Goal: Information Seeking & Learning: Learn about a topic

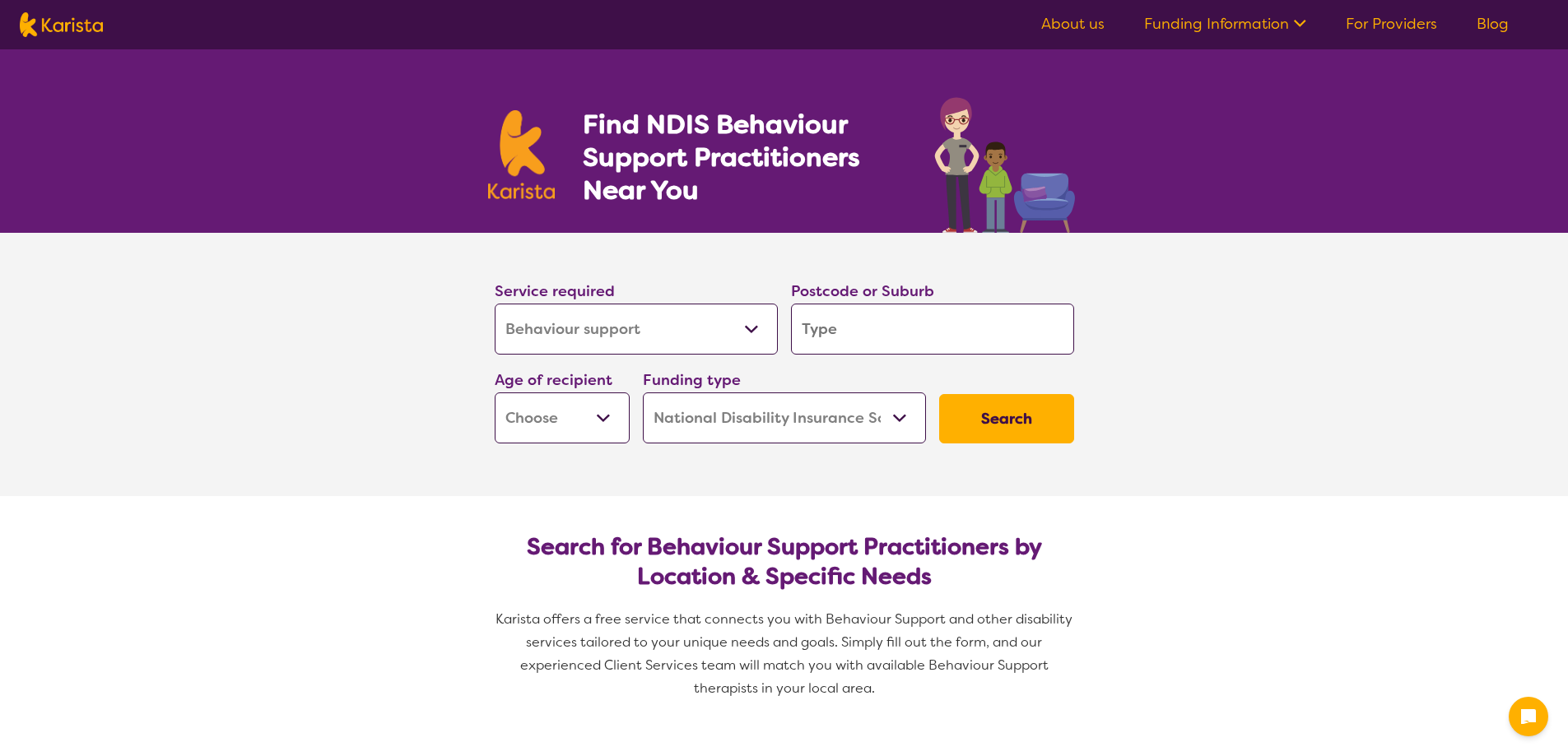
select select "Behaviour support"
select select "NDIS"
select select "Behaviour support"
select select "NDIS"
click at [908, 331] on input "search" at bounding box center [932, 328] width 283 height 51
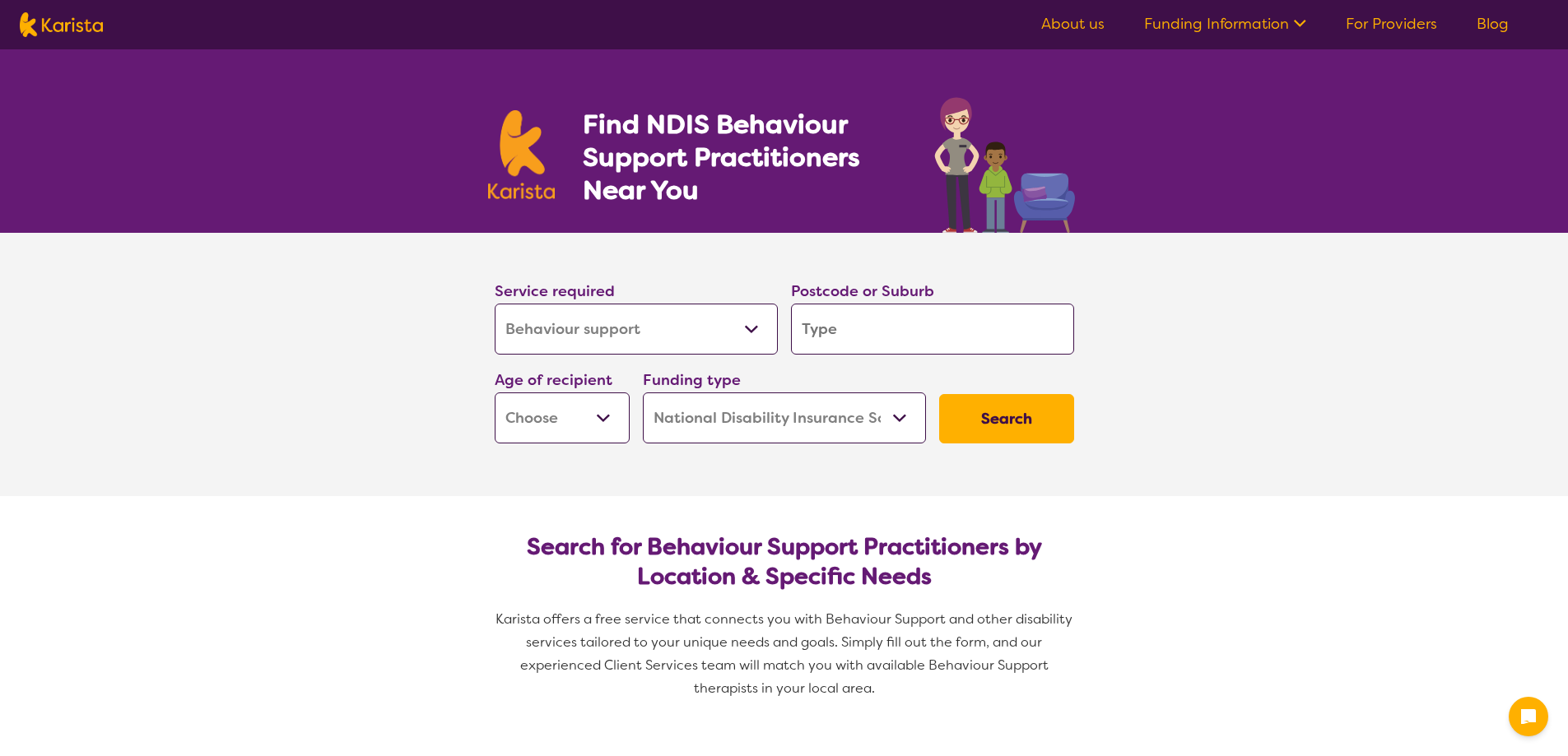
type input "2"
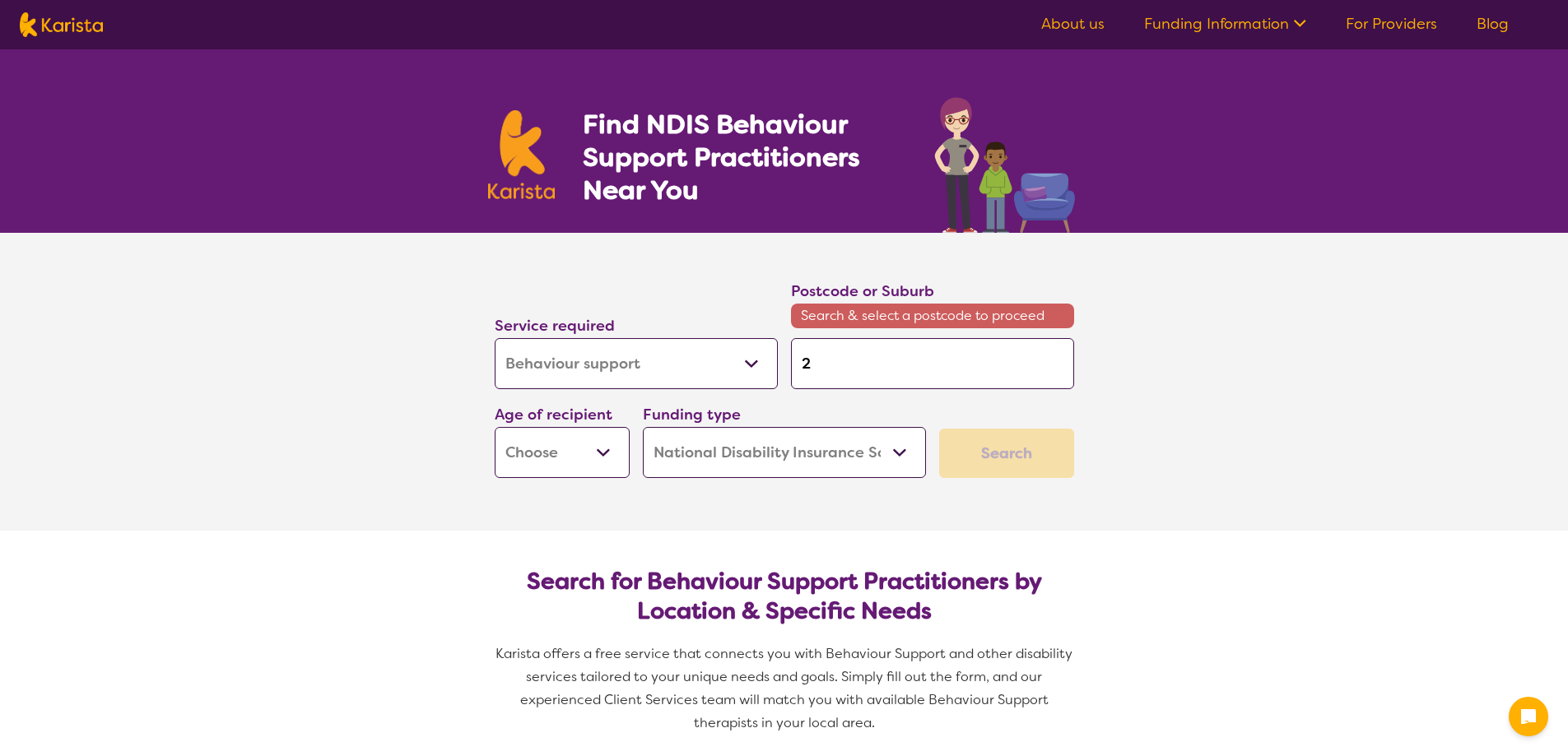
type input "25"
type input "256"
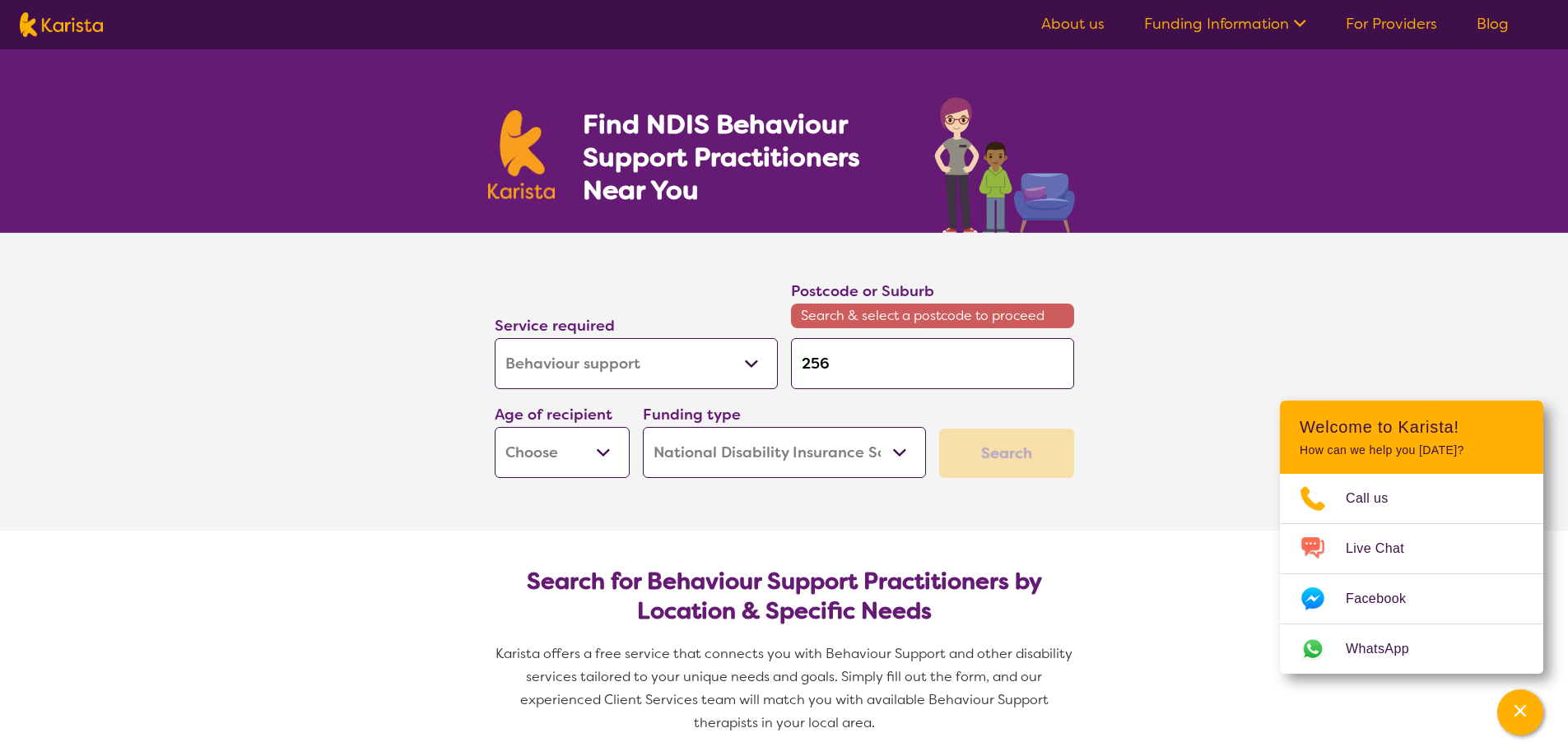
type input "2566"
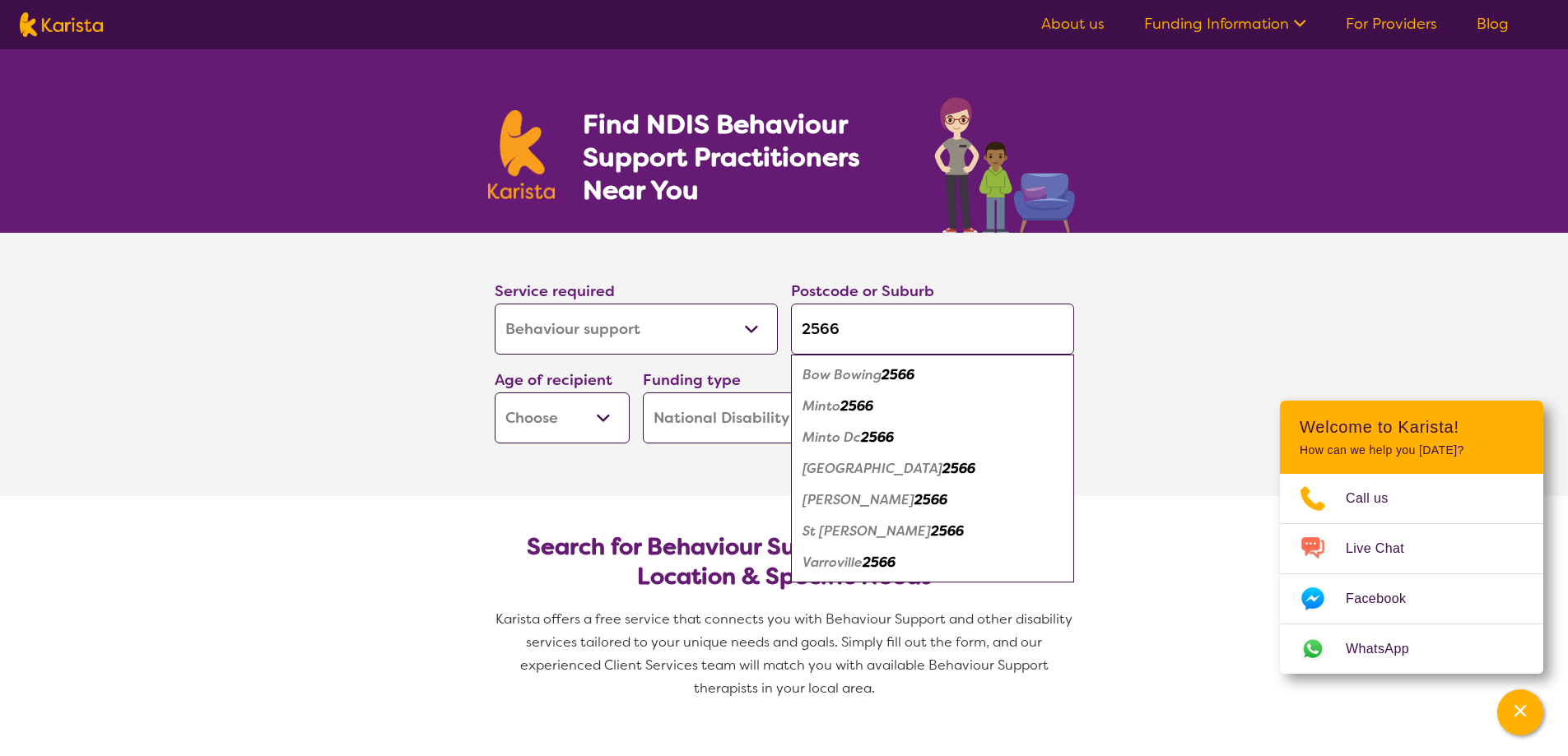
type input "2566"
click at [837, 382] on div "Bow Bowing 2566" at bounding box center [932, 375] width 267 height 31
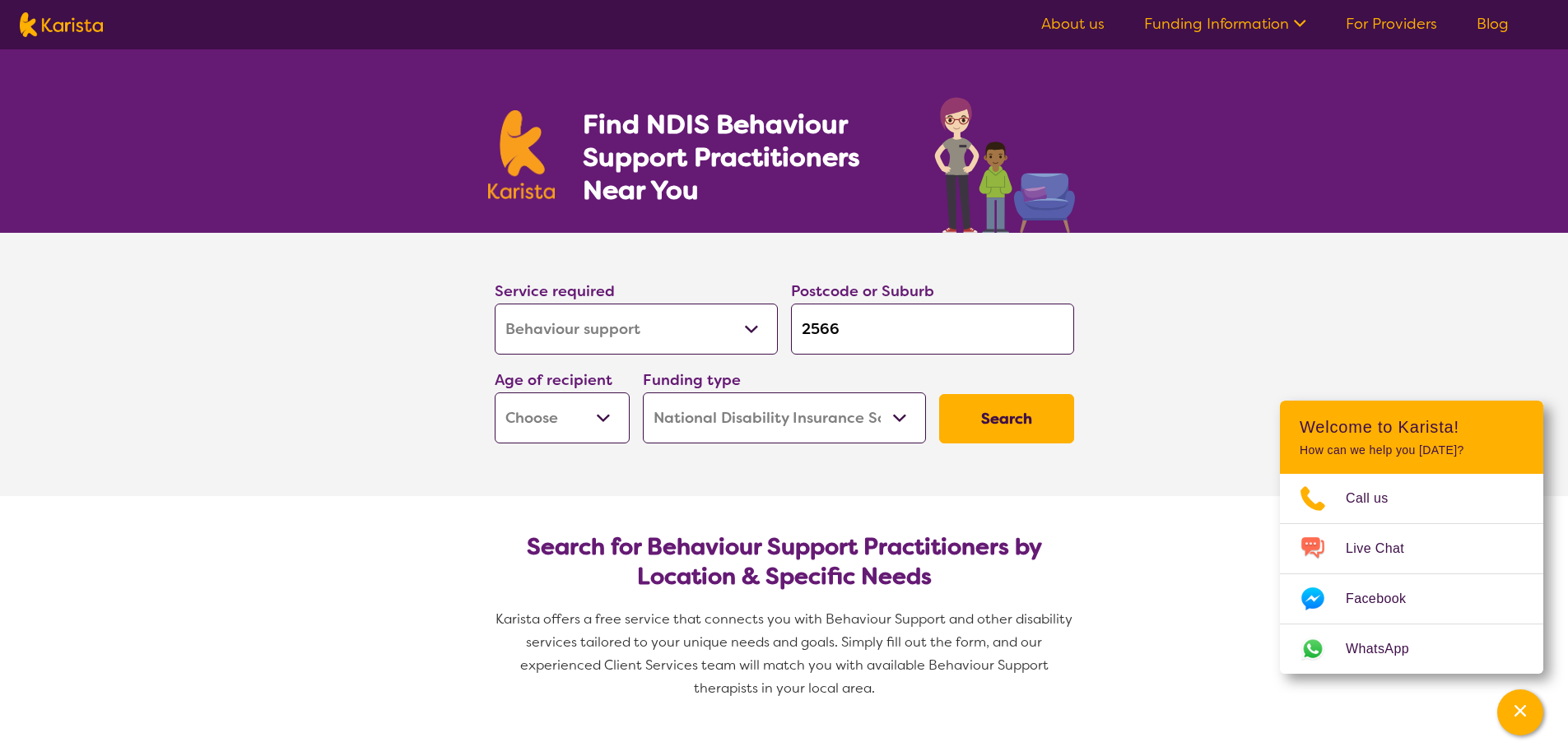
click at [971, 414] on button "Search" at bounding box center [1006, 418] width 135 height 49
click at [554, 423] on select "Early Childhood - 0 to 9 Child - 10 to 11 Adolescent - 12 to 17 Adult - 18 to 6…" at bounding box center [562, 418] width 135 height 51
select select "EC"
click at [495, 393] on select "Early Childhood - 0 to 9 Child - 10 to 11 Adolescent - 12 to 17 Adult - 18 to 6…" at bounding box center [562, 418] width 135 height 51
select select "EC"
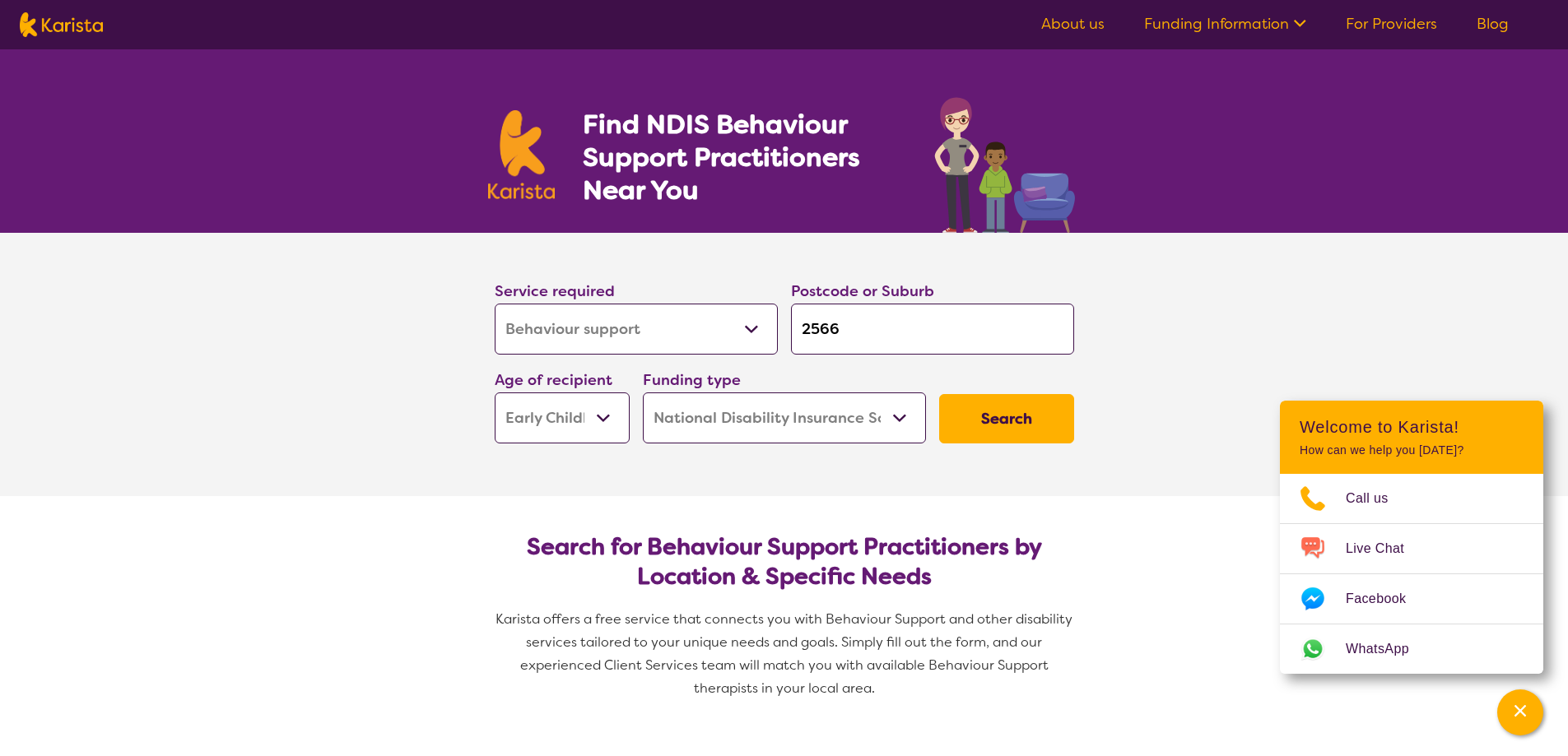
click at [1015, 410] on button "Search" at bounding box center [1006, 418] width 135 height 49
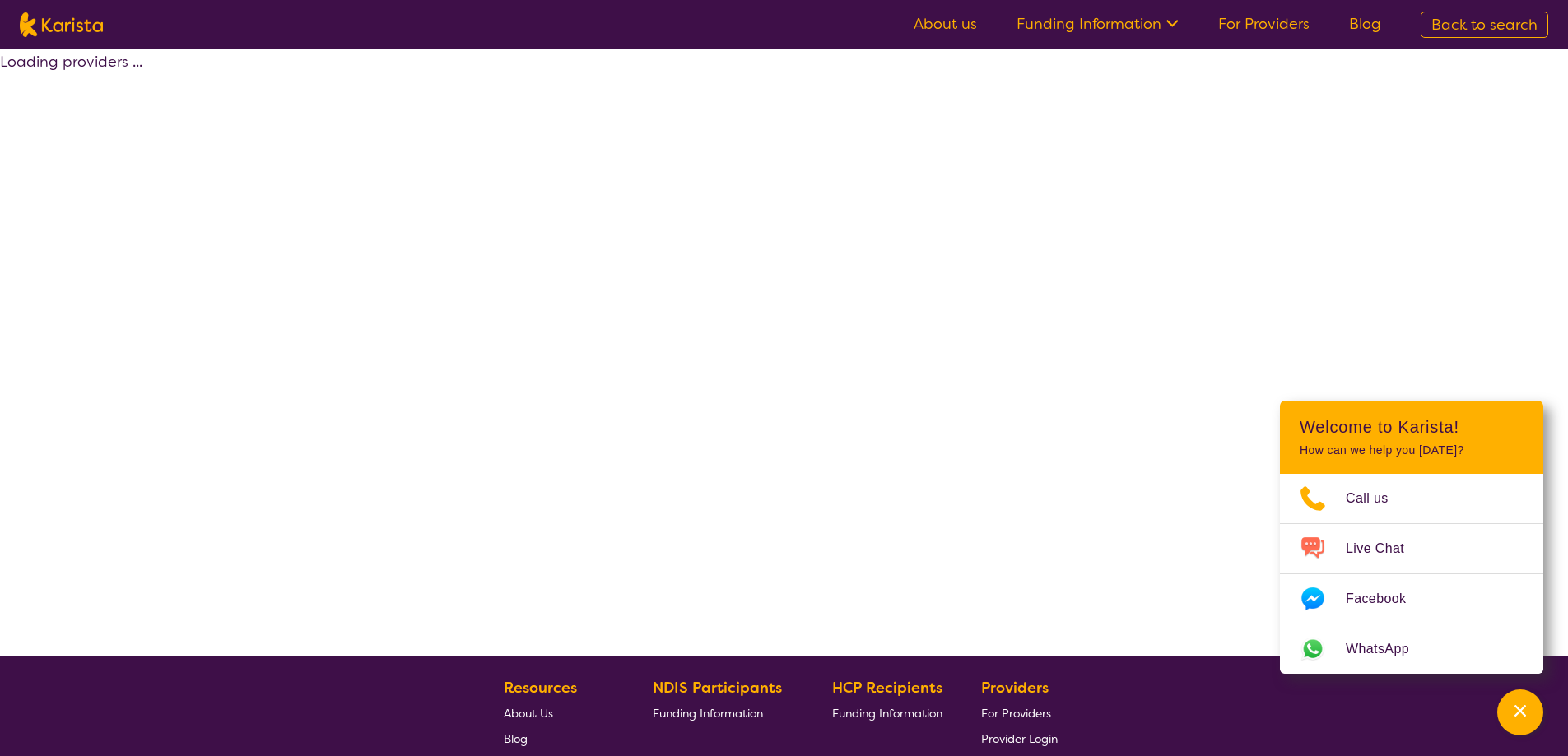
select select "by_score"
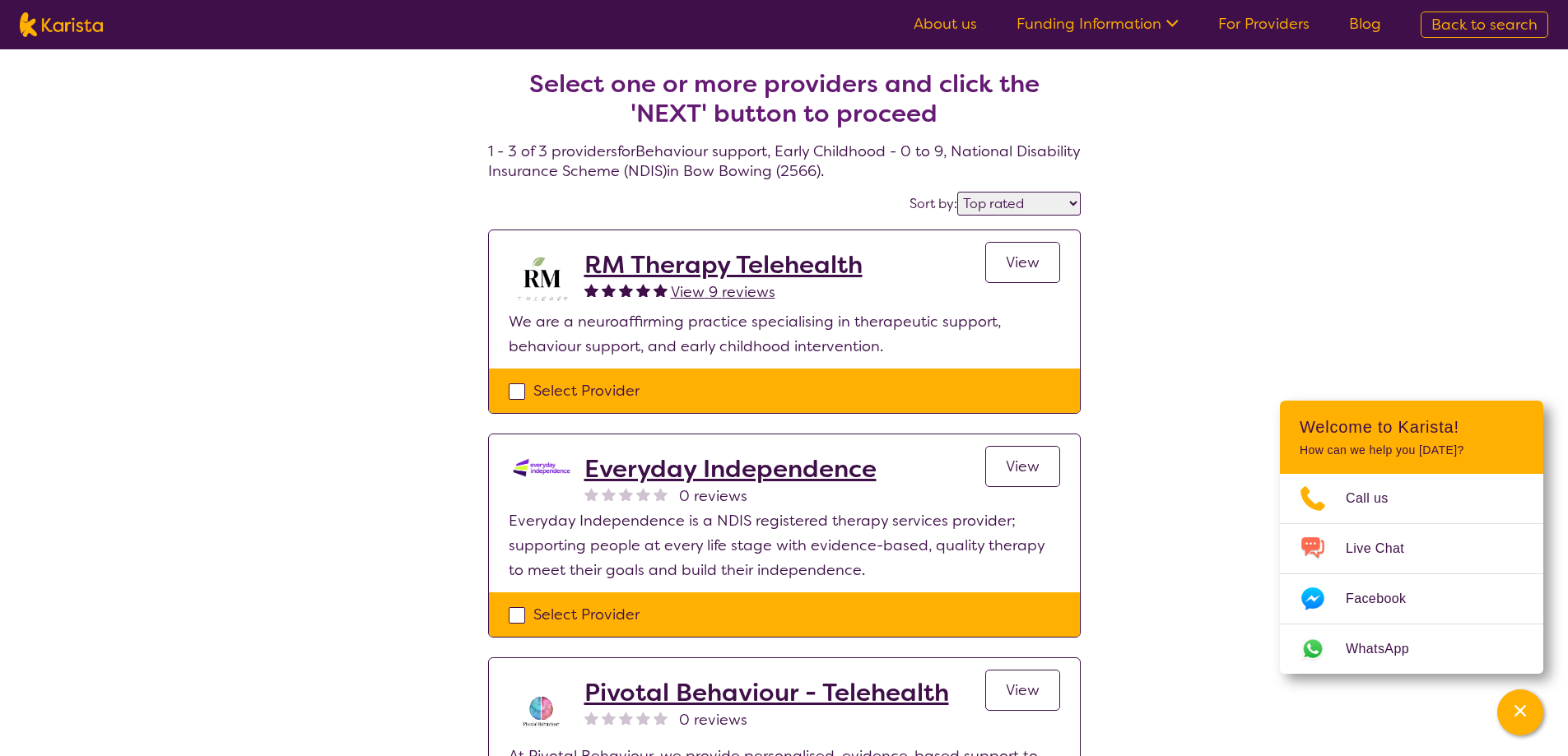
click at [1187, 280] on div "Select one or more providers and click the 'NEXT' button to proceed 1 - 3 of 3 …" at bounding box center [784, 478] width 1568 height 858
